Goal: Navigation & Orientation: Find specific page/section

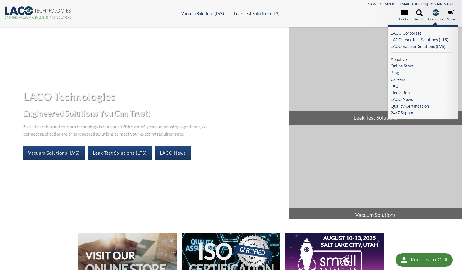
click at [402, 79] on link "Careers" at bounding box center [421, 79] width 61 height 7
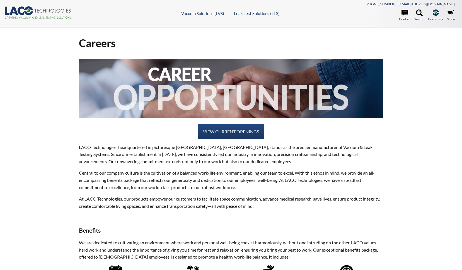
select select "Language Translate Widget"
click at [212, 130] on link "VIEW CURRENT OPENINGS" at bounding box center [231, 131] width 66 height 15
select select "Language Translate Widget"
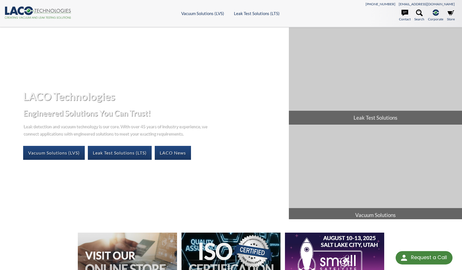
select select "Language Translate Widget"
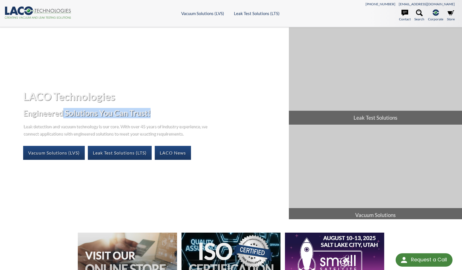
drag, startPoint x: 63, startPoint y: 111, endPoint x: 158, endPoint y: 117, distance: 95.6
click at [157, 117] on h2 "Engineered Solutions You Can Trust!" at bounding box center [153, 113] width 261 height 10
click at [165, 116] on h2 "Engineered Solutions You Can Trust!" at bounding box center [153, 113] width 261 height 10
